Goal: Transaction & Acquisition: Purchase product/service

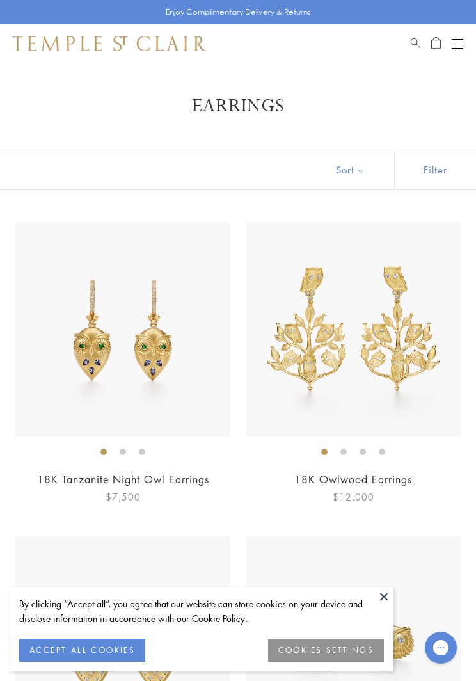
click at [382, 590] on button at bounding box center [384, 596] width 19 height 19
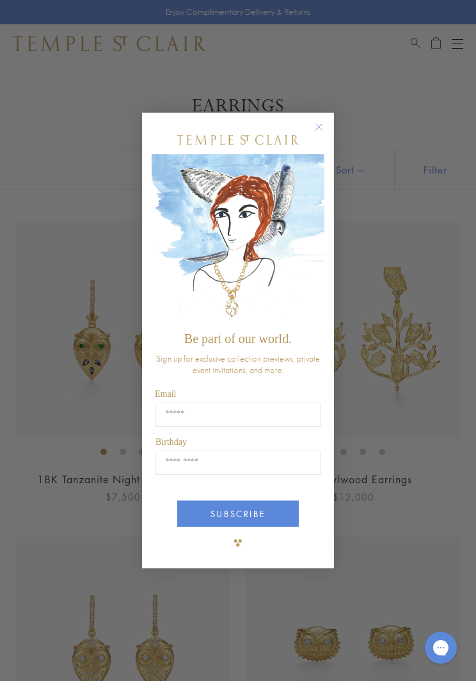
click at [323, 115] on form "Be part of our world. Sign up for exclusive collection previews, private event …" at bounding box center [238, 341] width 192 height 456
click at [318, 120] on circle "Close dialog" at bounding box center [319, 127] width 15 height 15
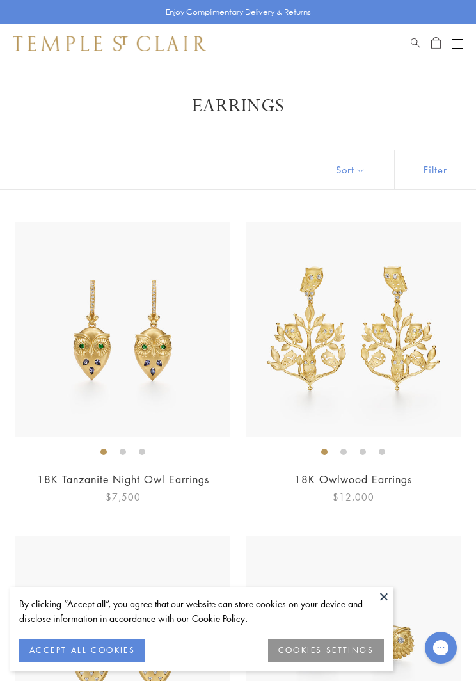
click at [377, 596] on button at bounding box center [384, 596] width 19 height 19
click at [384, 585] on img at bounding box center [353, 644] width 215 height 215
